Goal: Transaction & Acquisition: Subscribe to service/newsletter

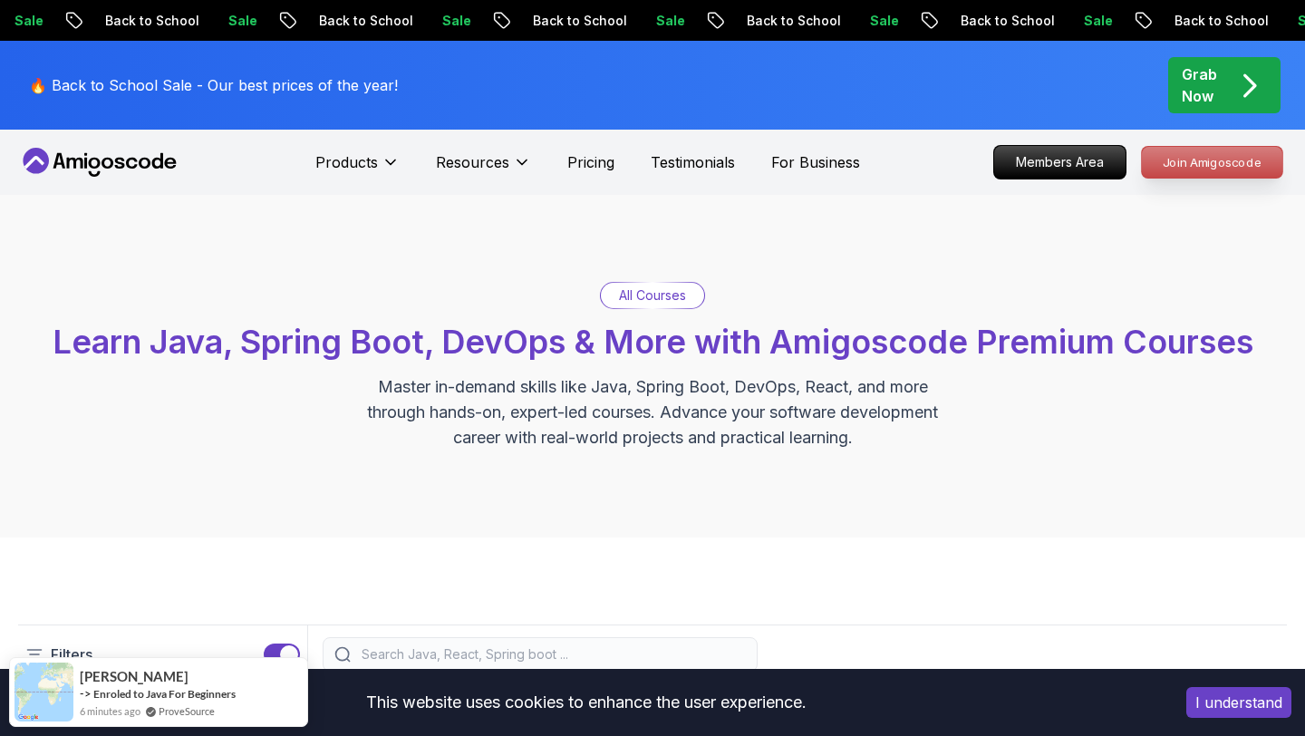
click at [1182, 163] on p "Join Amigoscode" at bounding box center [1212, 162] width 140 height 31
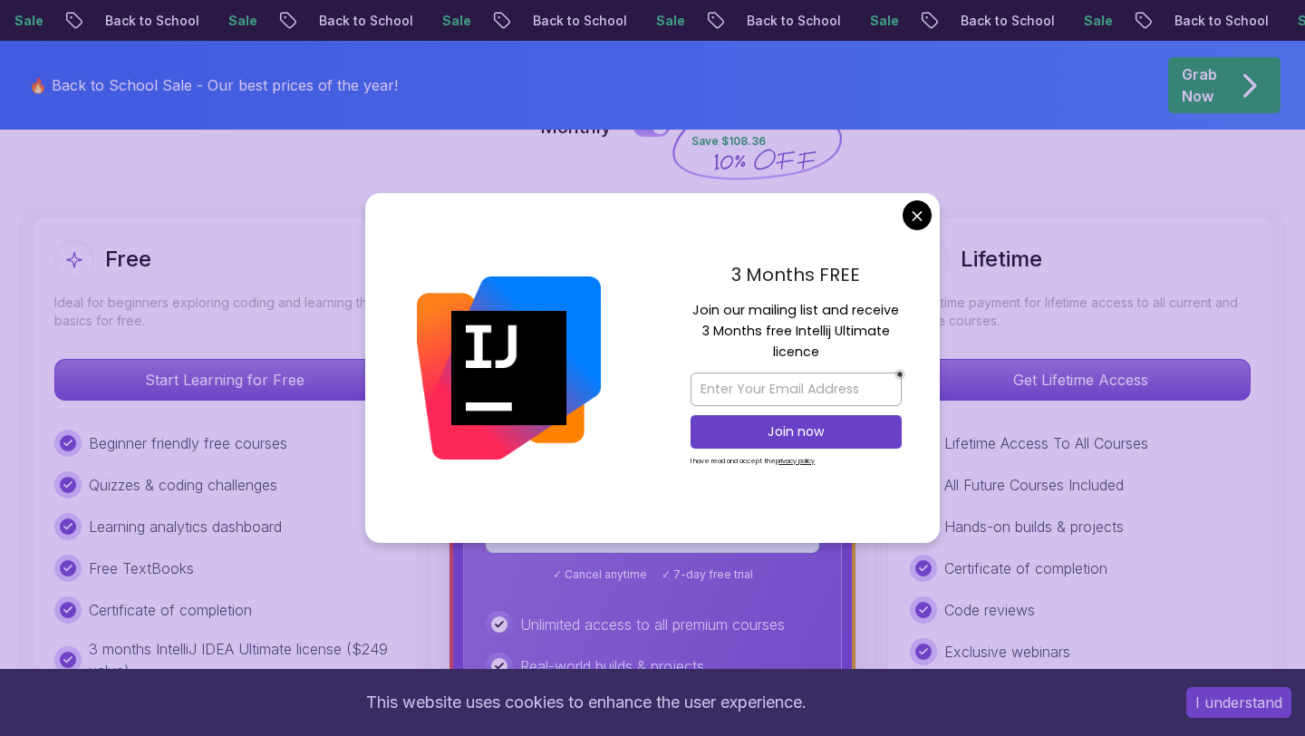
scroll to position [494, 0]
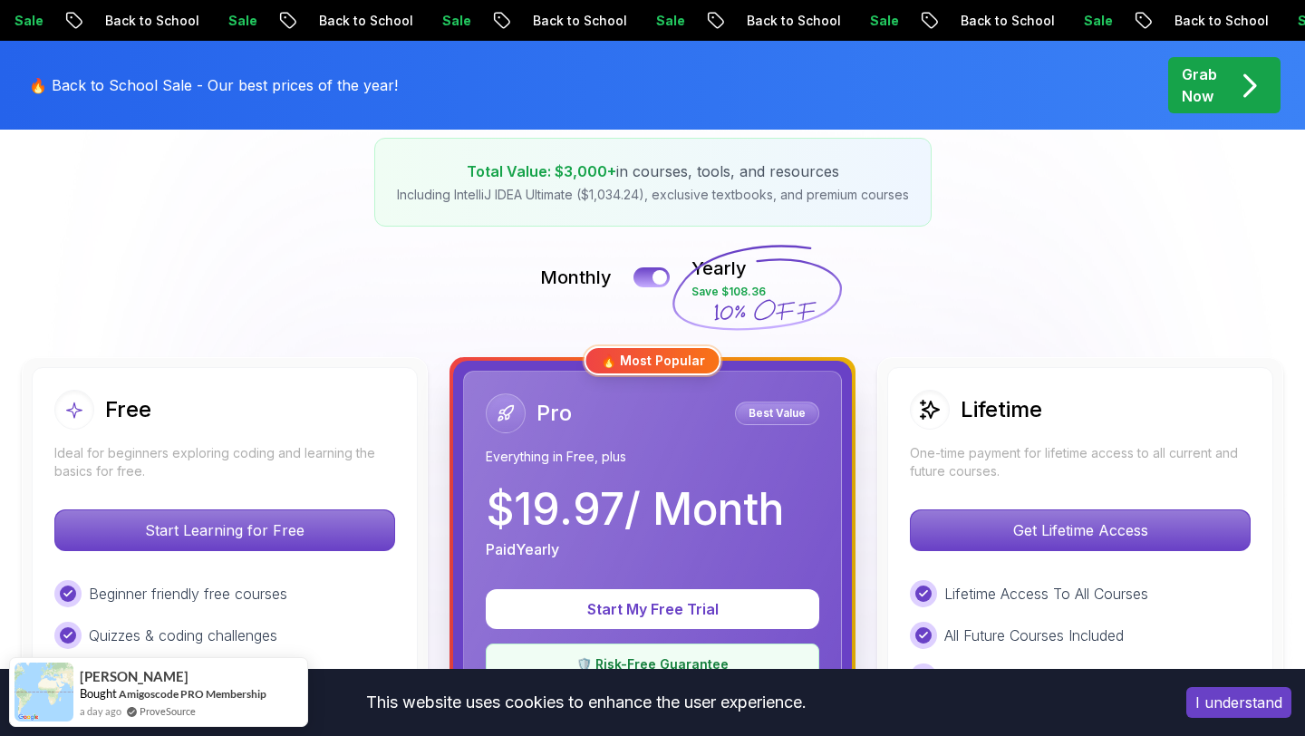
scroll to position [303, 0]
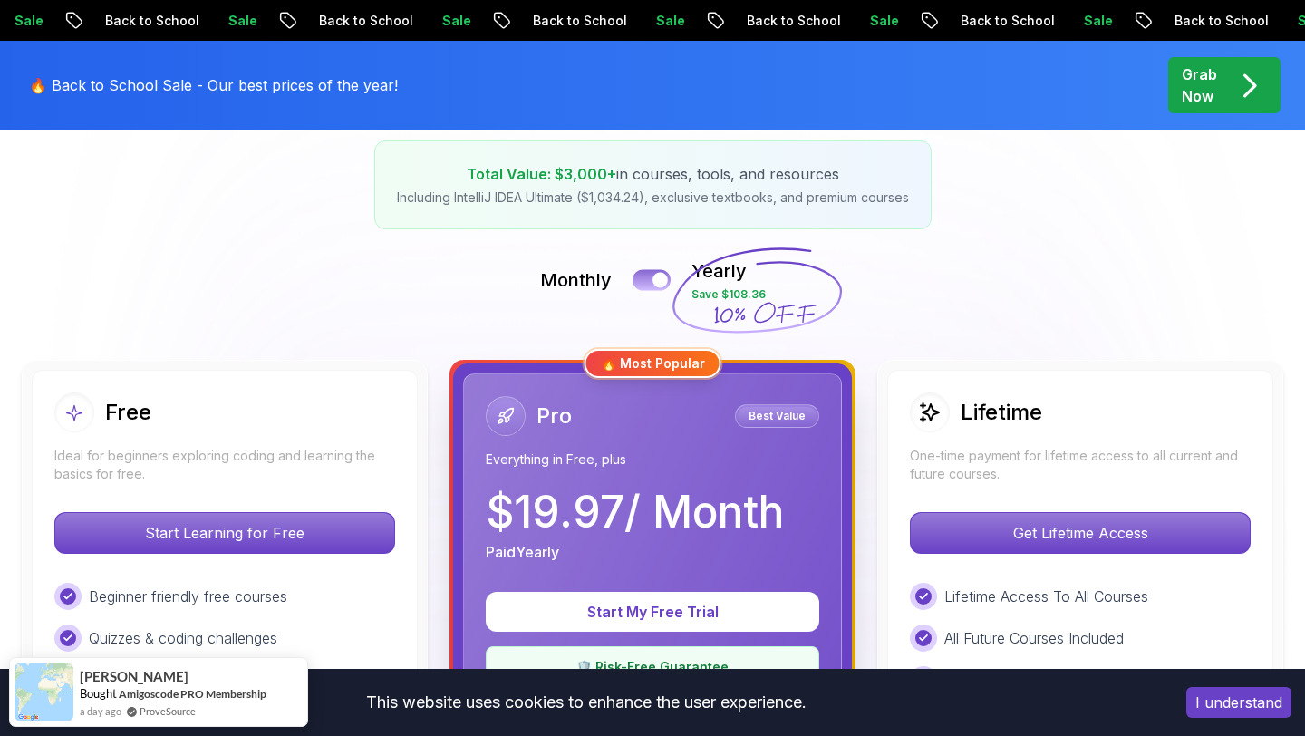
click at [652, 276] on button at bounding box center [651, 279] width 38 height 21
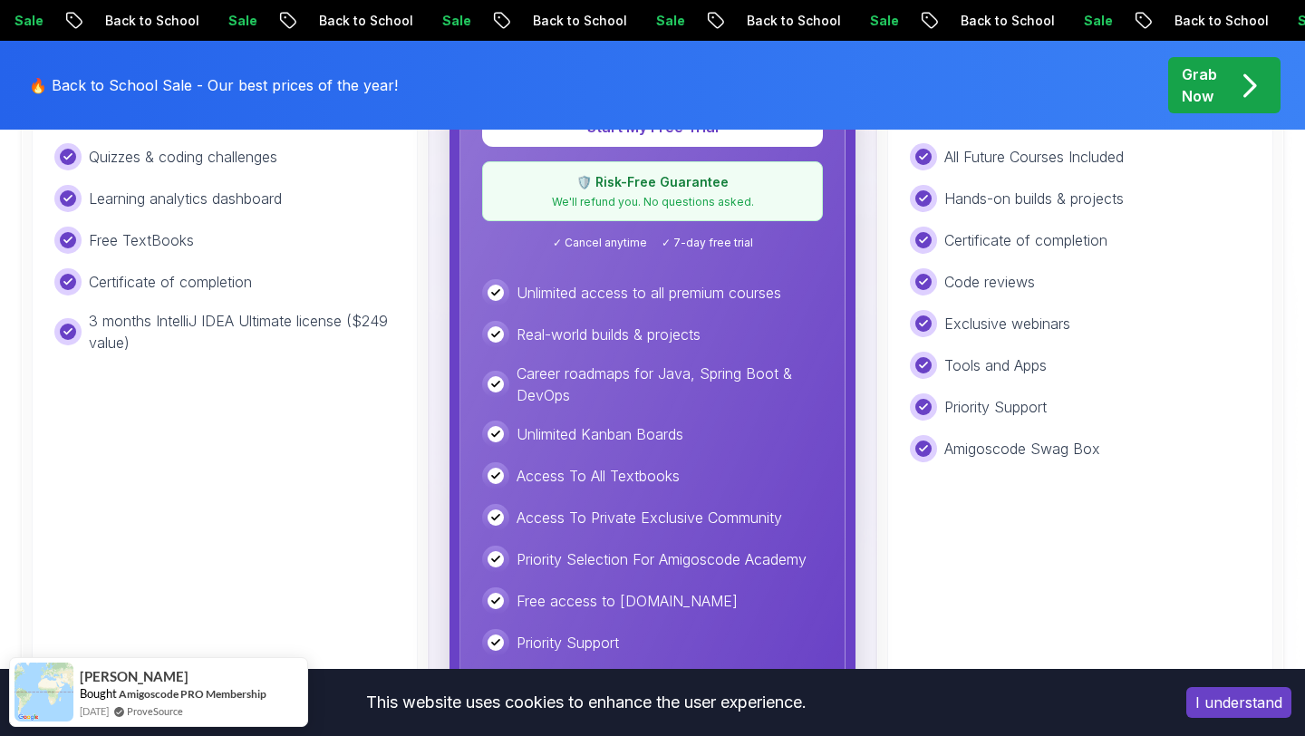
scroll to position [574, 0]
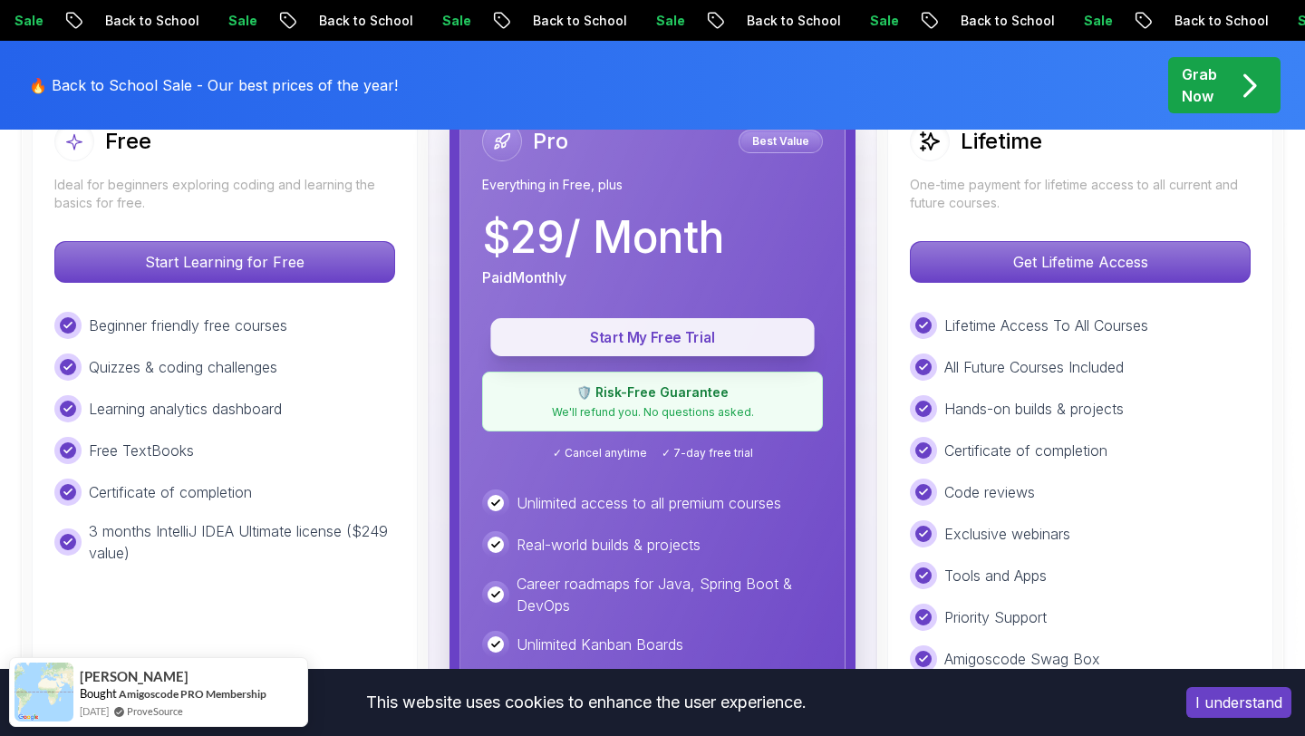
click at [661, 341] on p "Start My Free Trial" at bounding box center [652, 337] width 283 height 21
click at [658, 334] on p "Start My Free Trial" at bounding box center [652, 337] width 283 height 21
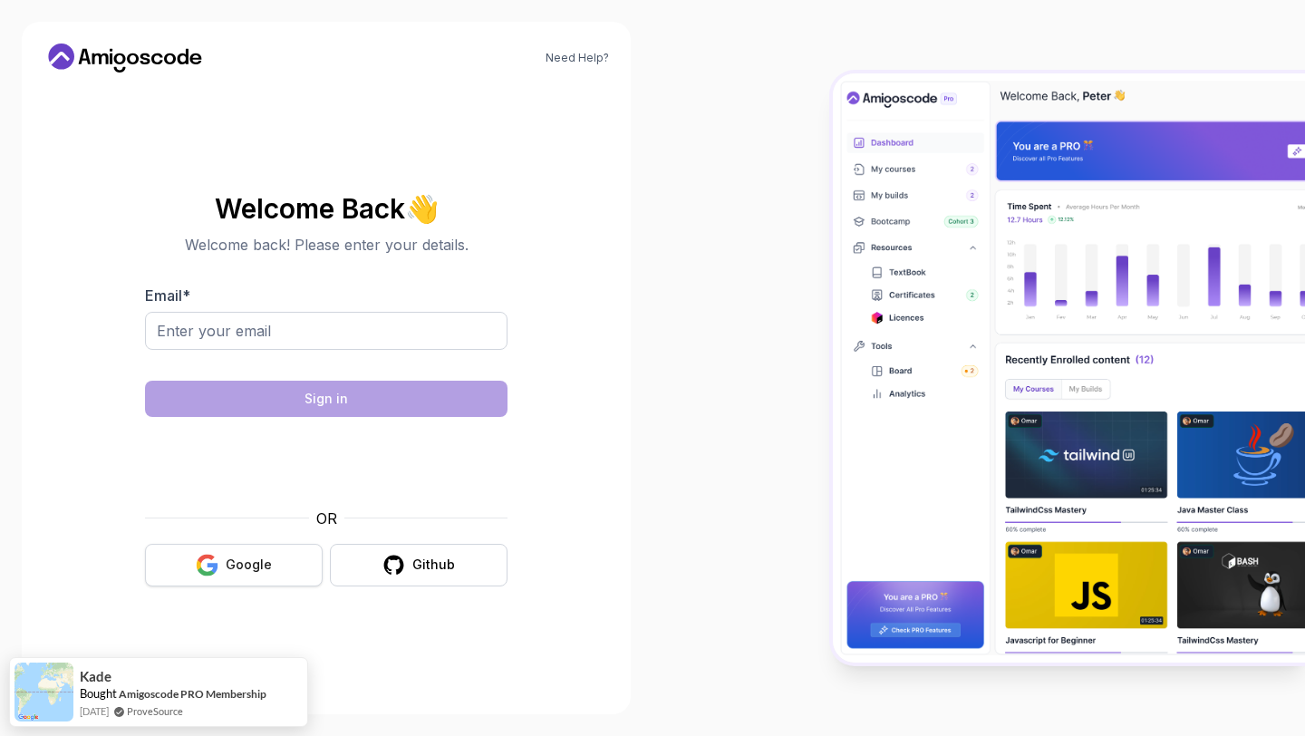
click at [297, 564] on button "Google" at bounding box center [234, 565] width 178 height 43
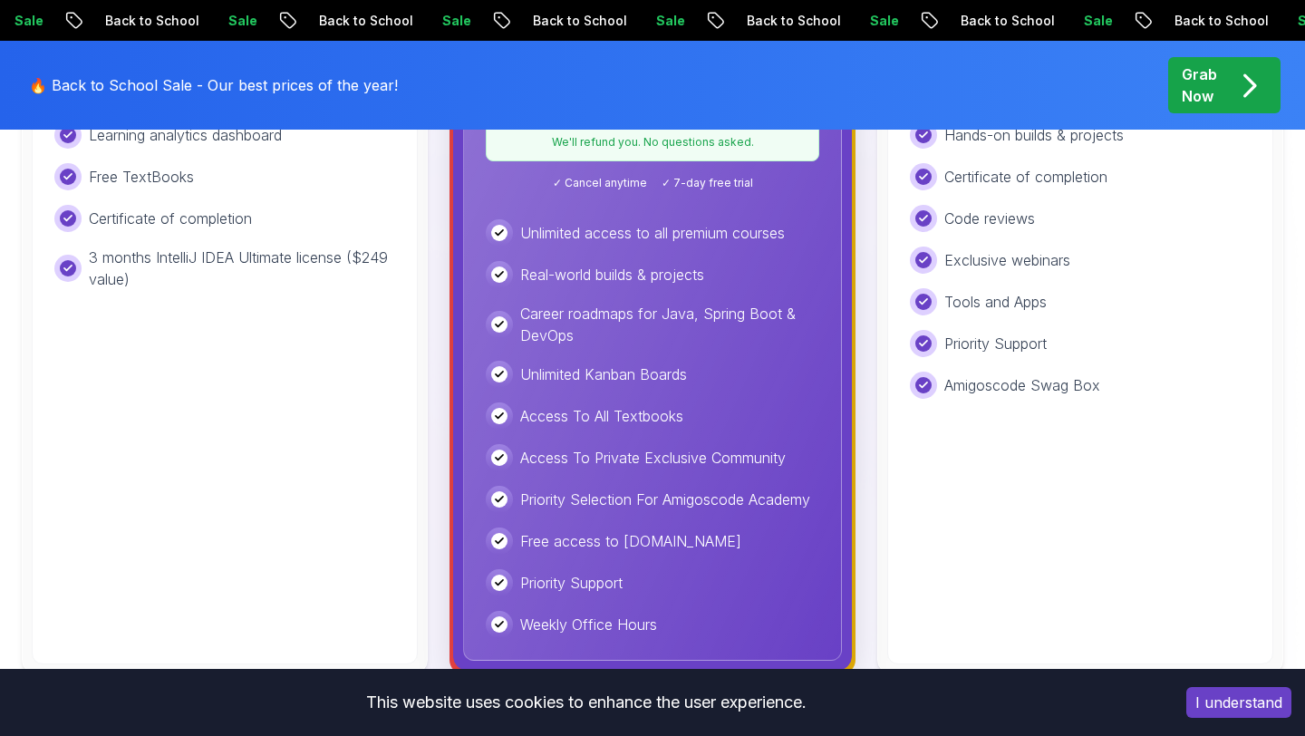
click at [1207, 702] on button "I understand" at bounding box center [1238, 702] width 105 height 31
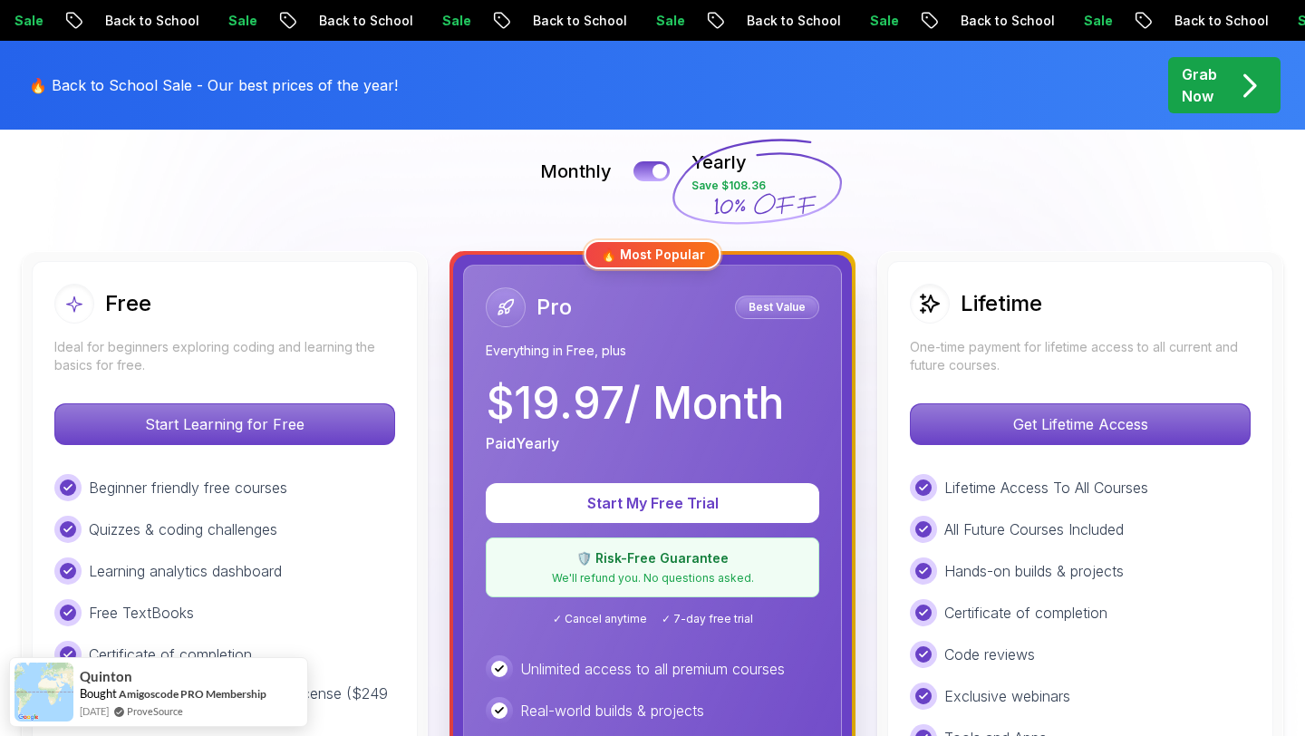
scroll to position [406, 0]
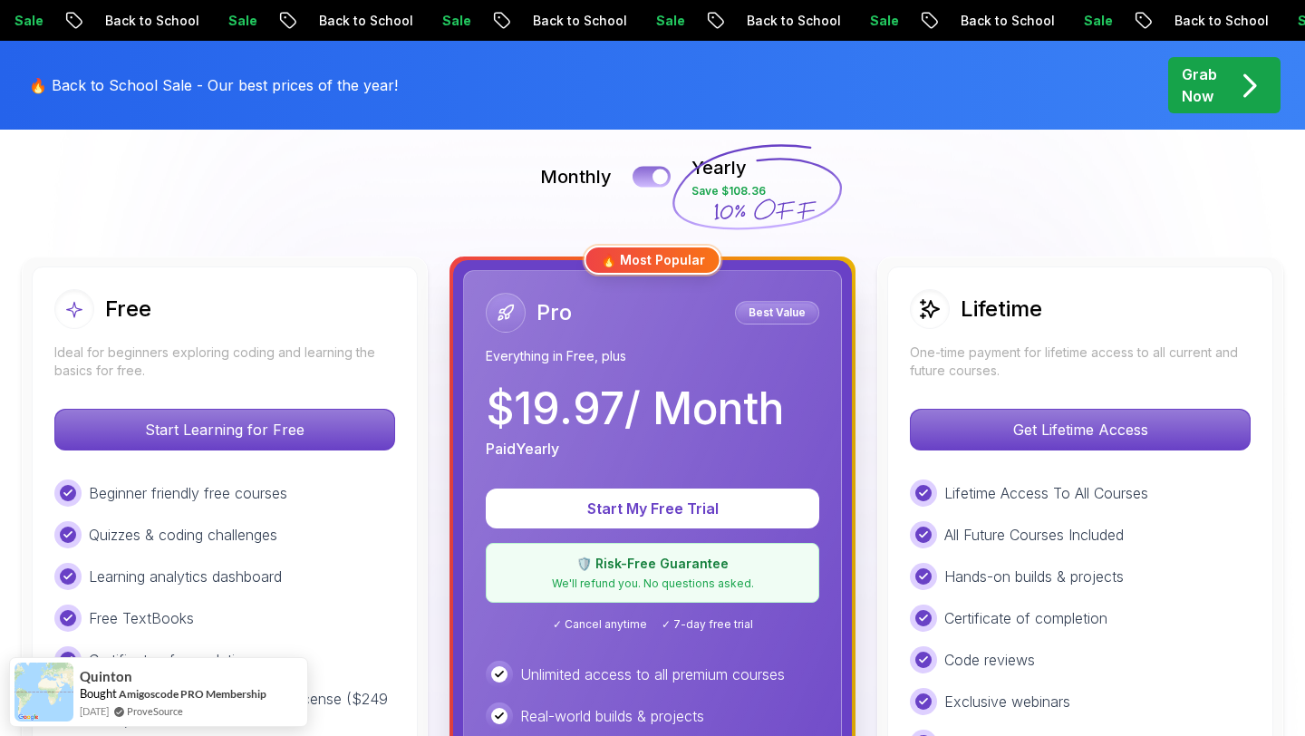
click at [657, 169] on div at bounding box center [659, 176] width 15 height 15
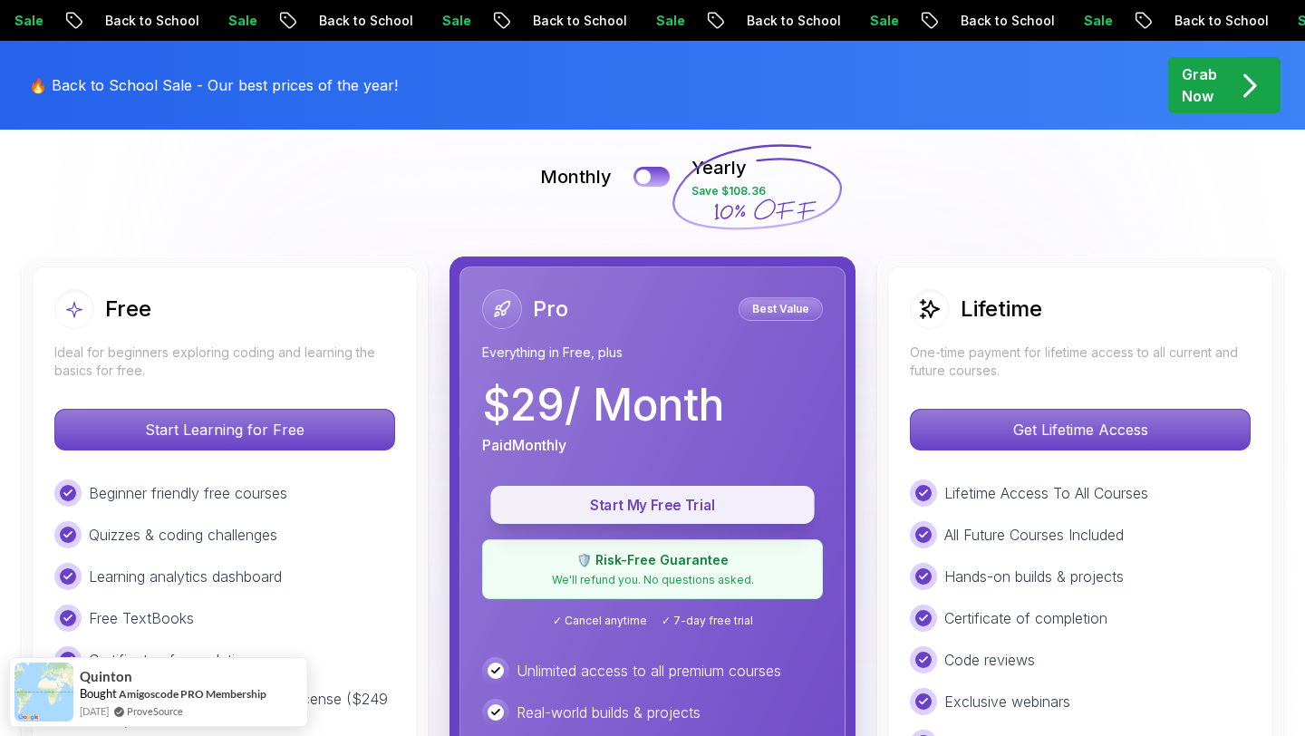
click at [658, 505] on p "Start My Free Trial" at bounding box center [652, 505] width 283 height 21
